Goal: Task Accomplishment & Management: Manage account settings

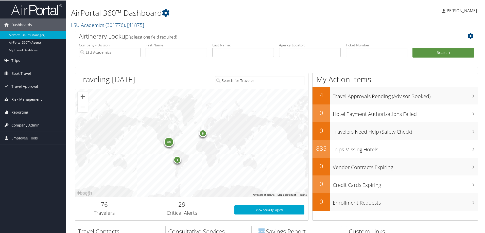
click at [24, 125] on span "Company Admin" at bounding box center [25, 124] width 28 height 13
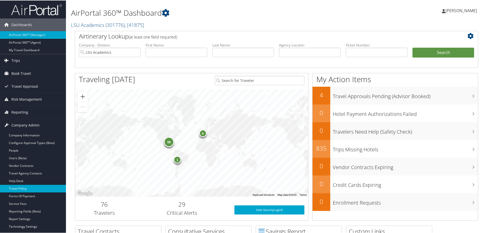
click at [25, 186] on link "Travel Policy" at bounding box center [33, 188] width 66 height 8
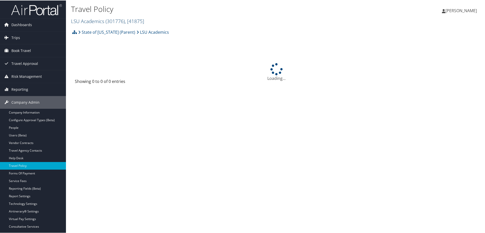
click at [144, 22] on span ", [ 41875 ]" at bounding box center [134, 20] width 19 height 7
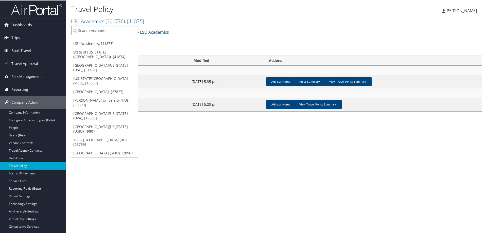
click at [111, 33] on input "search" at bounding box center [104, 29] width 67 height 9
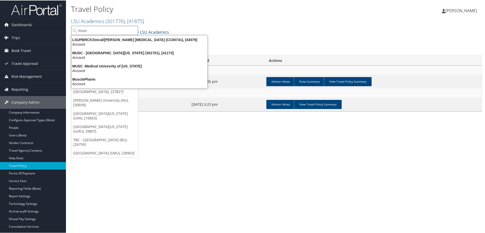
type input "musc"
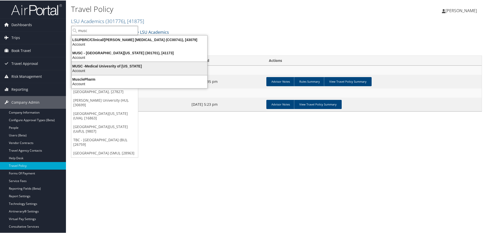
click at [111, 63] on div "MUSC -Medical Univesrity of [US_STATE]" at bounding box center [139, 65] width 142 height 5
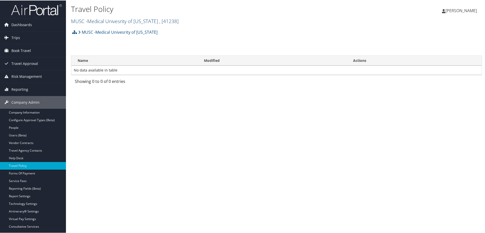
click at [150, 22] on link "MUSC -Medical Univesrity of South Carolina , [ 41238 ]" at bounding box center [125, 20] width 108 height 7
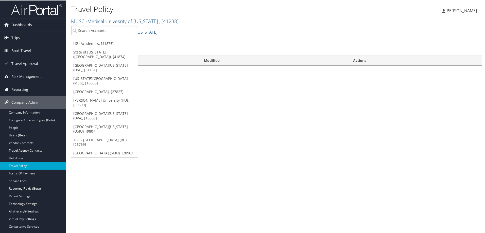
click at [180, 26] on div "Travel Policy MUSC -Medical Univesrity of South Carolina , [ 41238 ] LSU Academ…" at bounding box center [208, 15] width 274 height 24
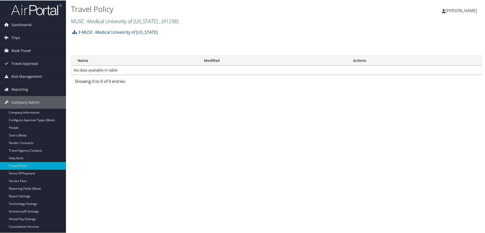
click at [179, 22] on span ", [ 41238 ]" at bounding box center [168, 20] width 19 height 7
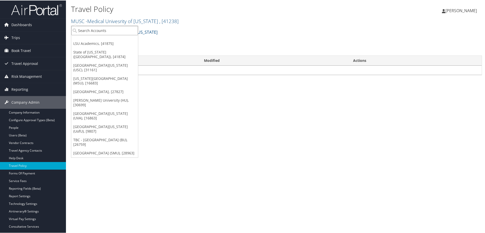
click at [119, 28] on input "search" at bounding box center [104, 29] width 67 height 9
type input "musc"
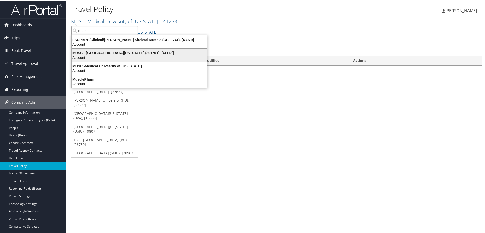
click at [124, 52] on div "MUSC - [GEOGRAPHIC_DATA][US_STATE] (301701), [41173]" at bounding box center [139, 52] width 142 height 5
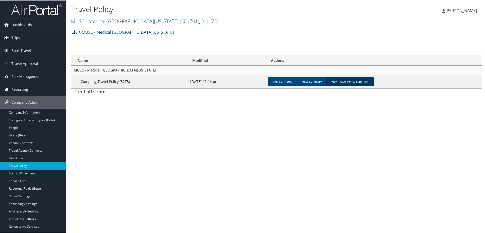
click at [351, 79] on link "View Travel Policy Summary" at bounding box center [350, 81] width 48 height 9
